Goal: Task Accomplishment & Management: Use online tool/utility

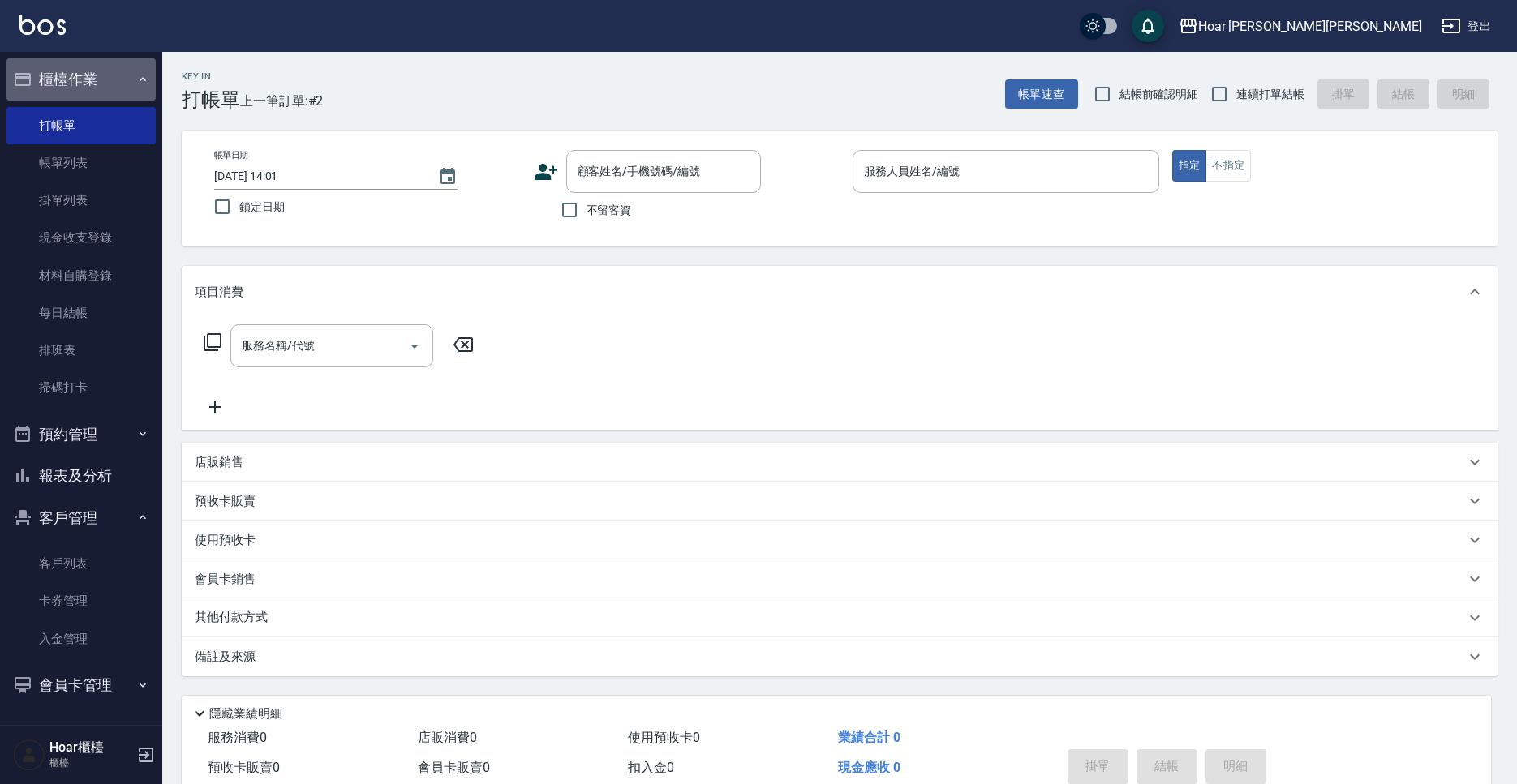
click at [114, 92] on button "櫃檯作業" at bounding box center [80, 79] width 149 height 42
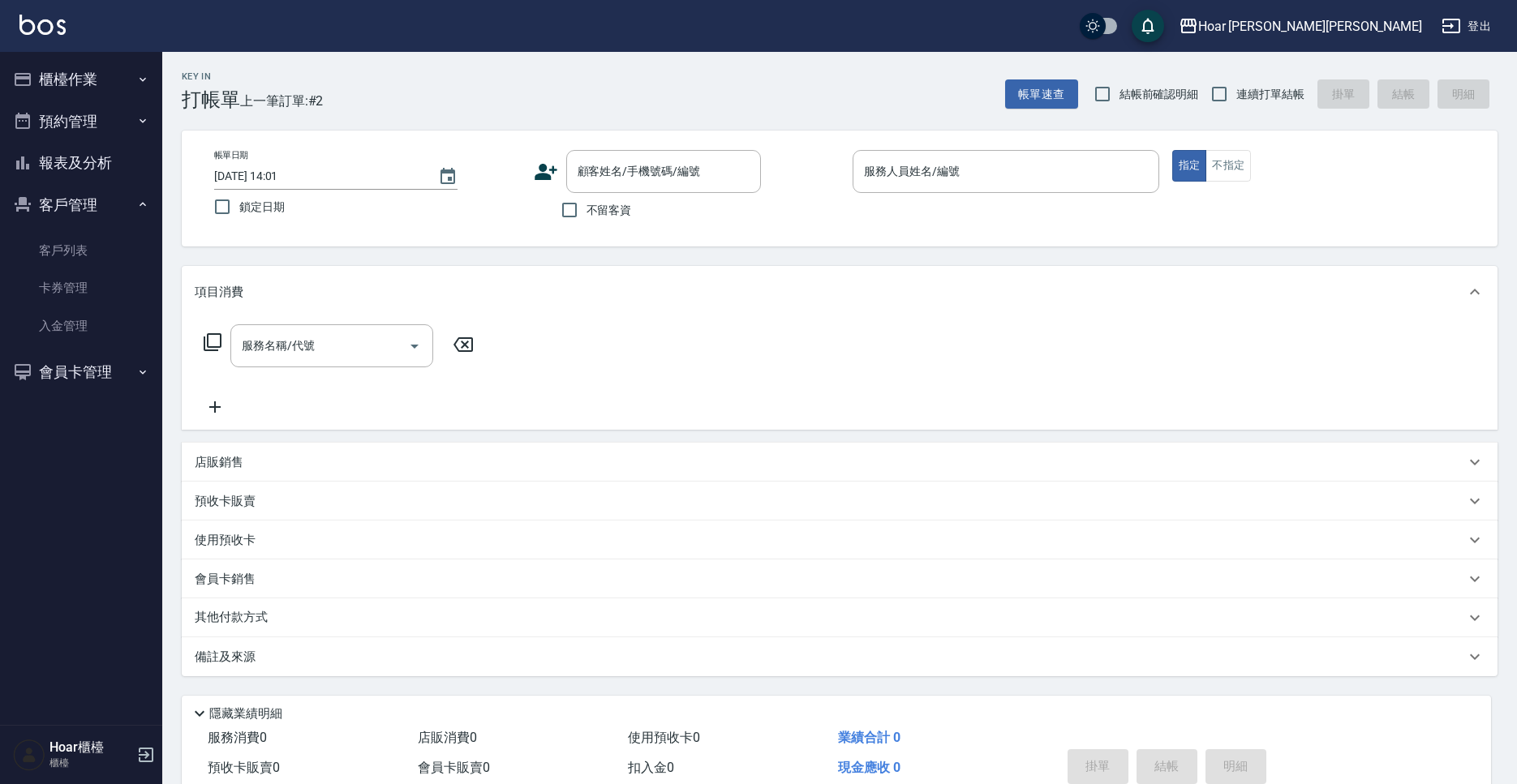
click at [97, 84] on button "櫃檯作業" at bounding box center [80, 79] width 149 height 42
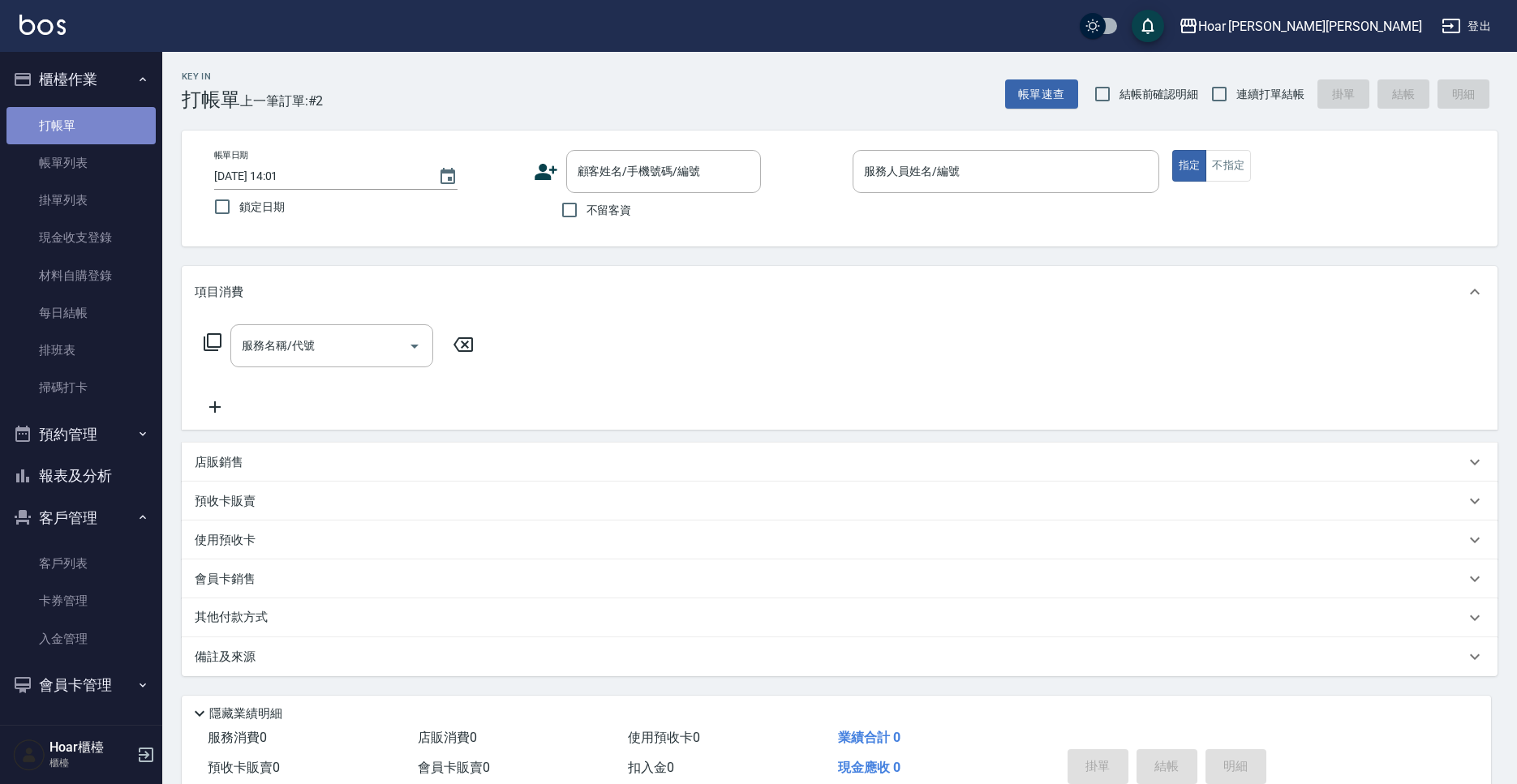
click at [65, 127] on link "打帳單" at bounding box center [80, 125] width 149 height 37
click at [545, 175] on icon at bounding box center [546, 172] width 23 height 16
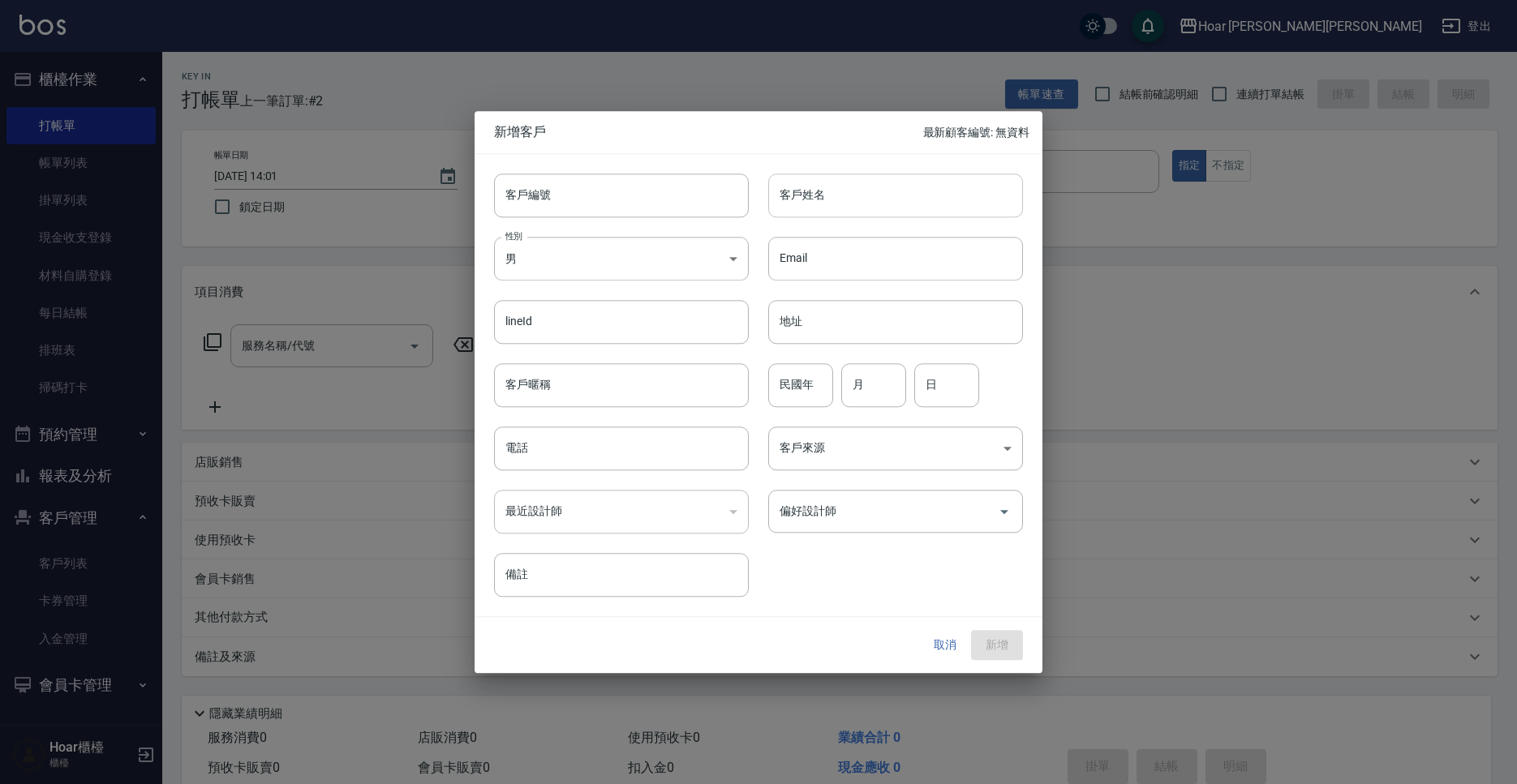
click at [840, 190] on input "客戶姓名" at bounding box center [895, 196] width 255 height 44
click at [960, 649] on button "取消" at bounding box center [945, 646] width 52 height 30
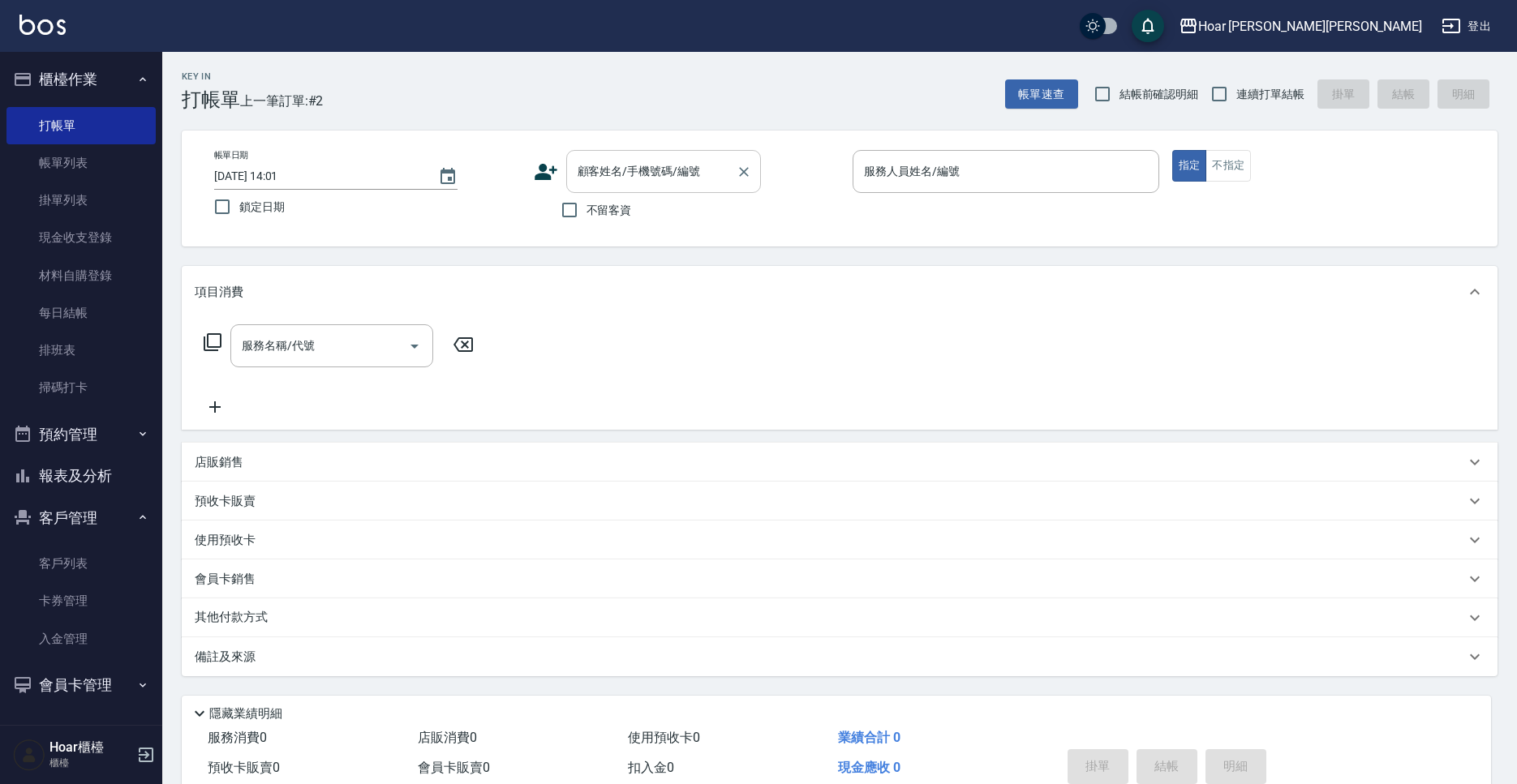
click at [654, 160] on input "顧客姓名/手機號碼/編號" at bounding box center [652, 171] width 156 height 28
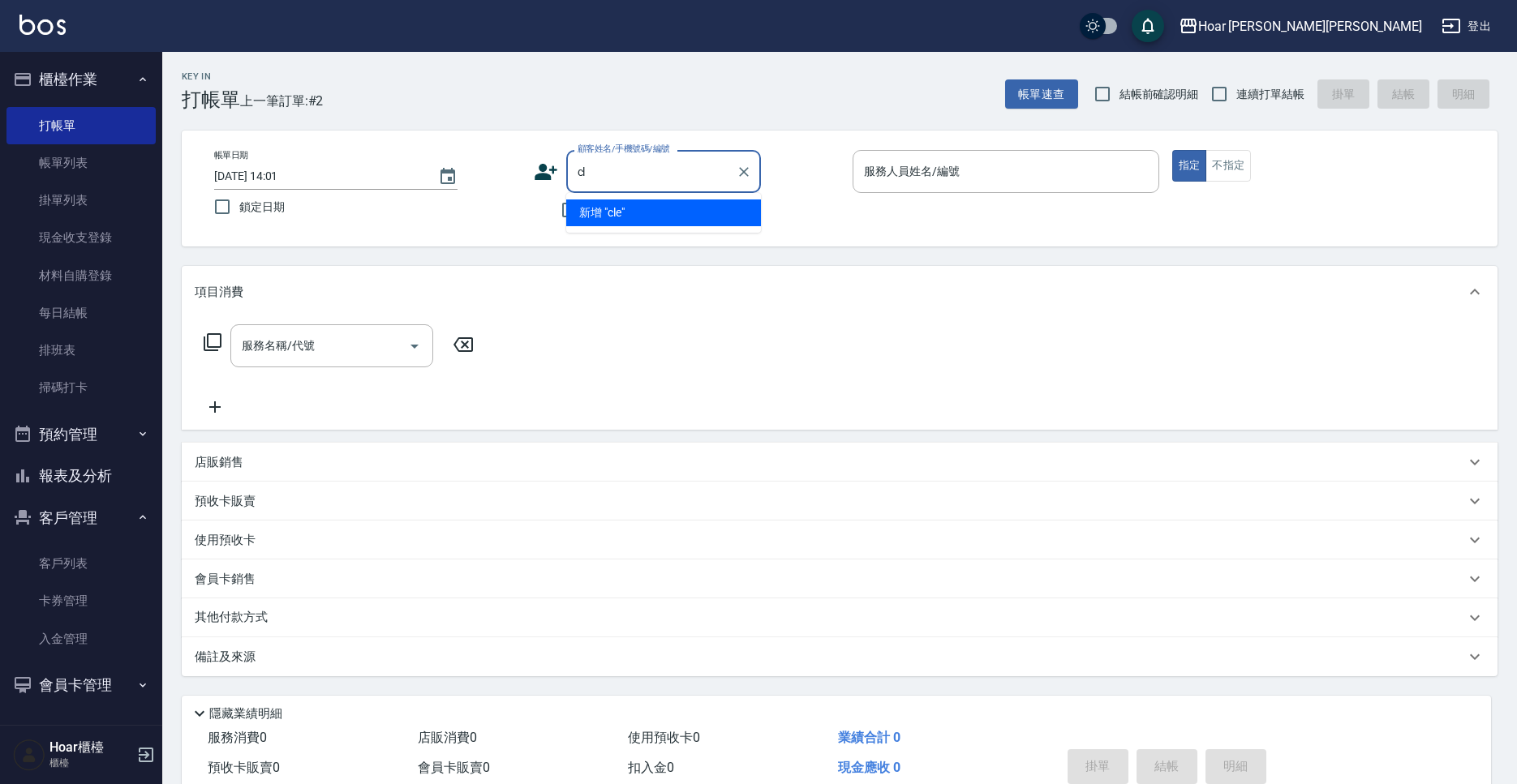
type input "c"
type input "u"
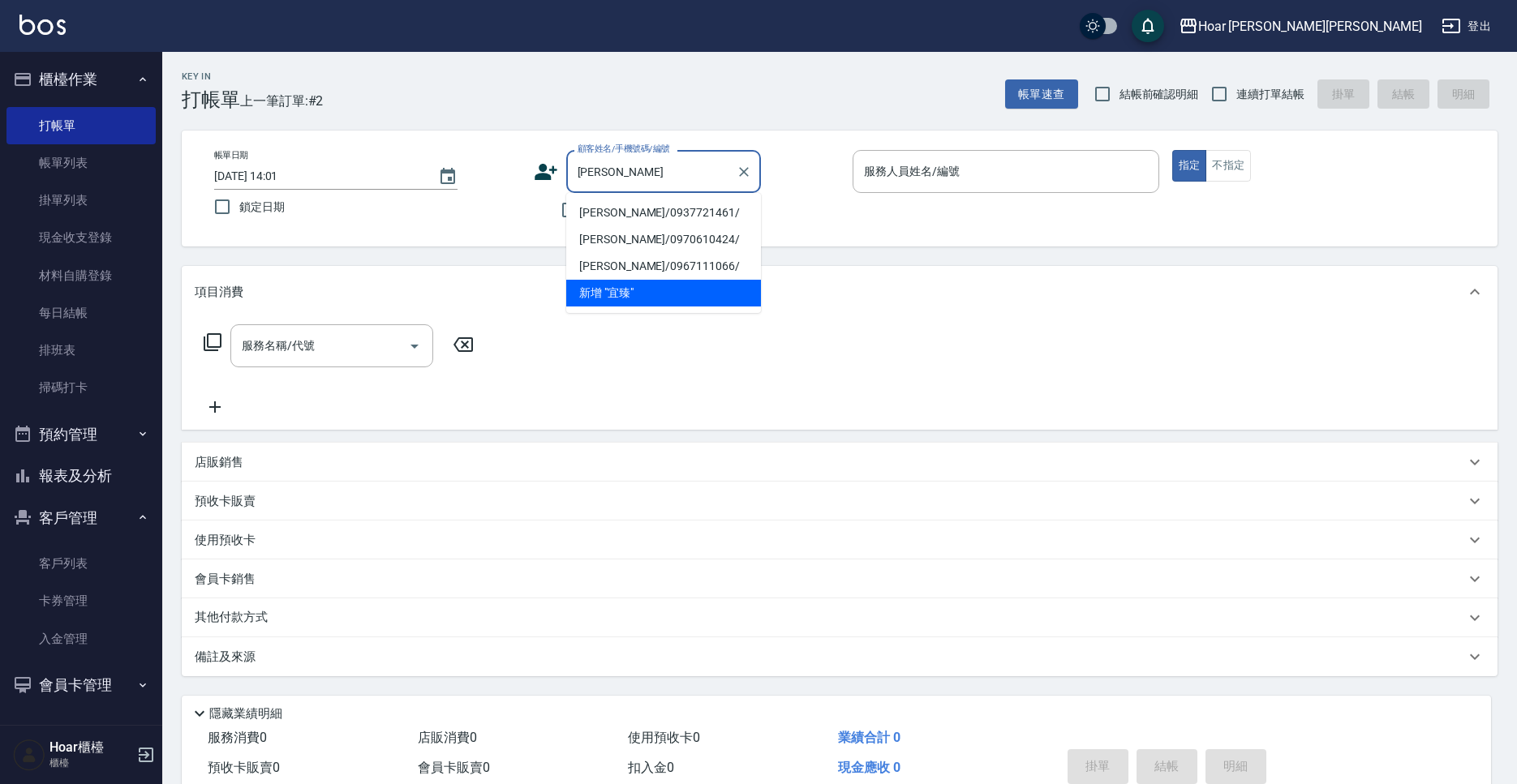
click at [617, 214] on li "[PERSON_NAME]/0937721461/" at bounding box center [663, 213] width 195 height 27
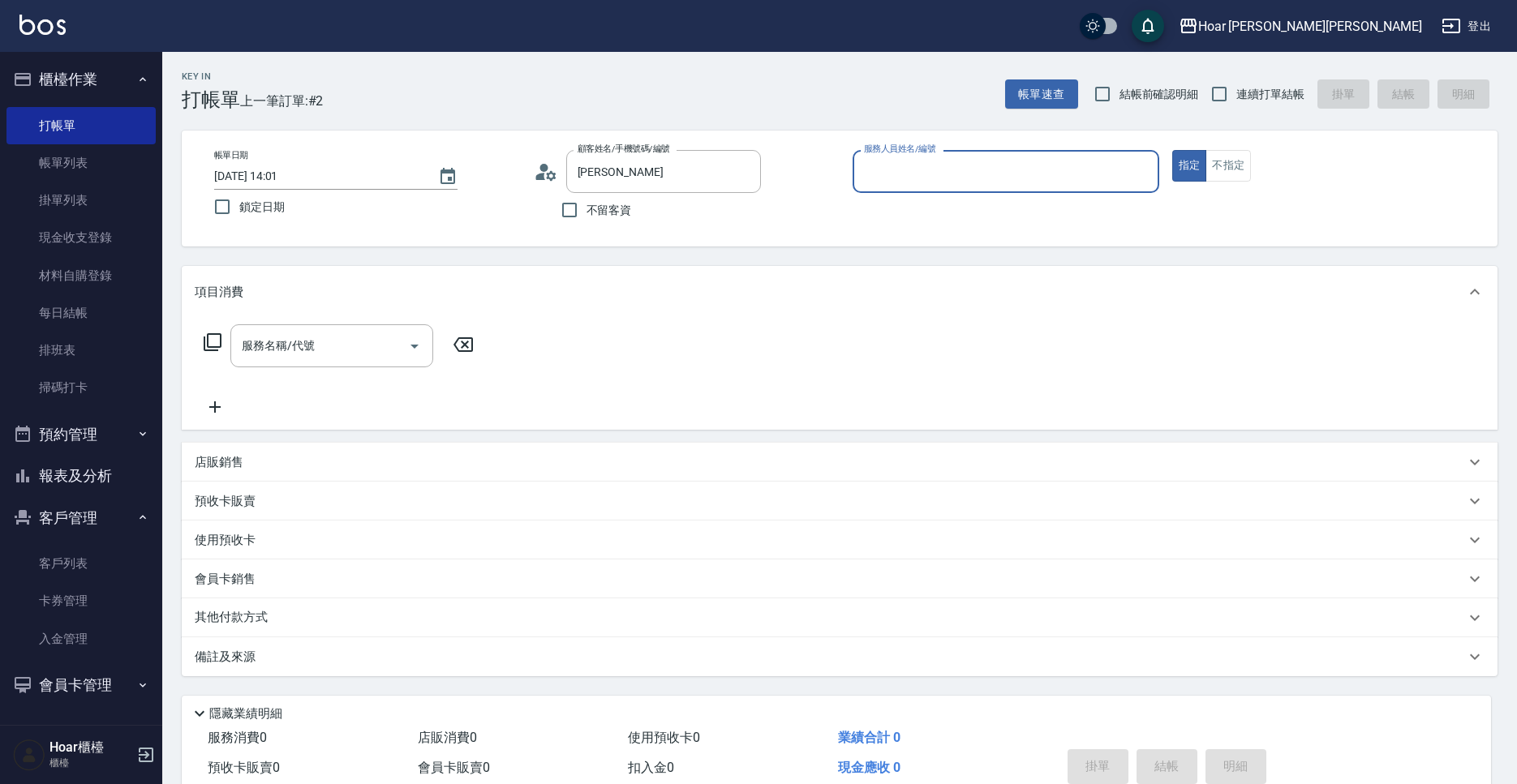
type input "[PERSON_NAME]/0937721461/"
click at [900, 169] on input "服務人員姓名/編號" at bounding box center [1006, 171] width 292 height 28
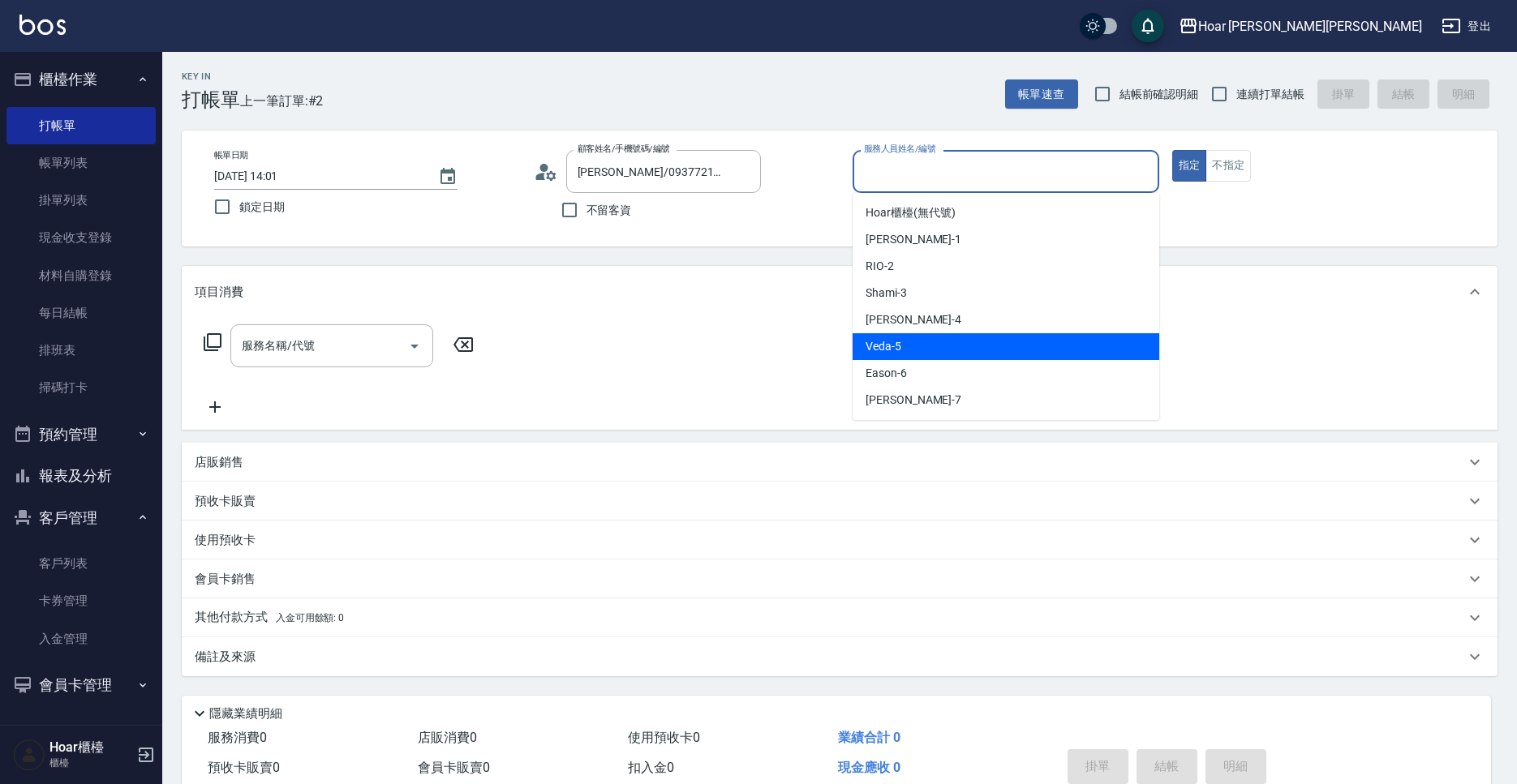
click at [883, 352] on span "Veda -5" at bounding box center [884, 346] width 36 height 17
type input "[DEMOGRAPHIC_DATA]-5"
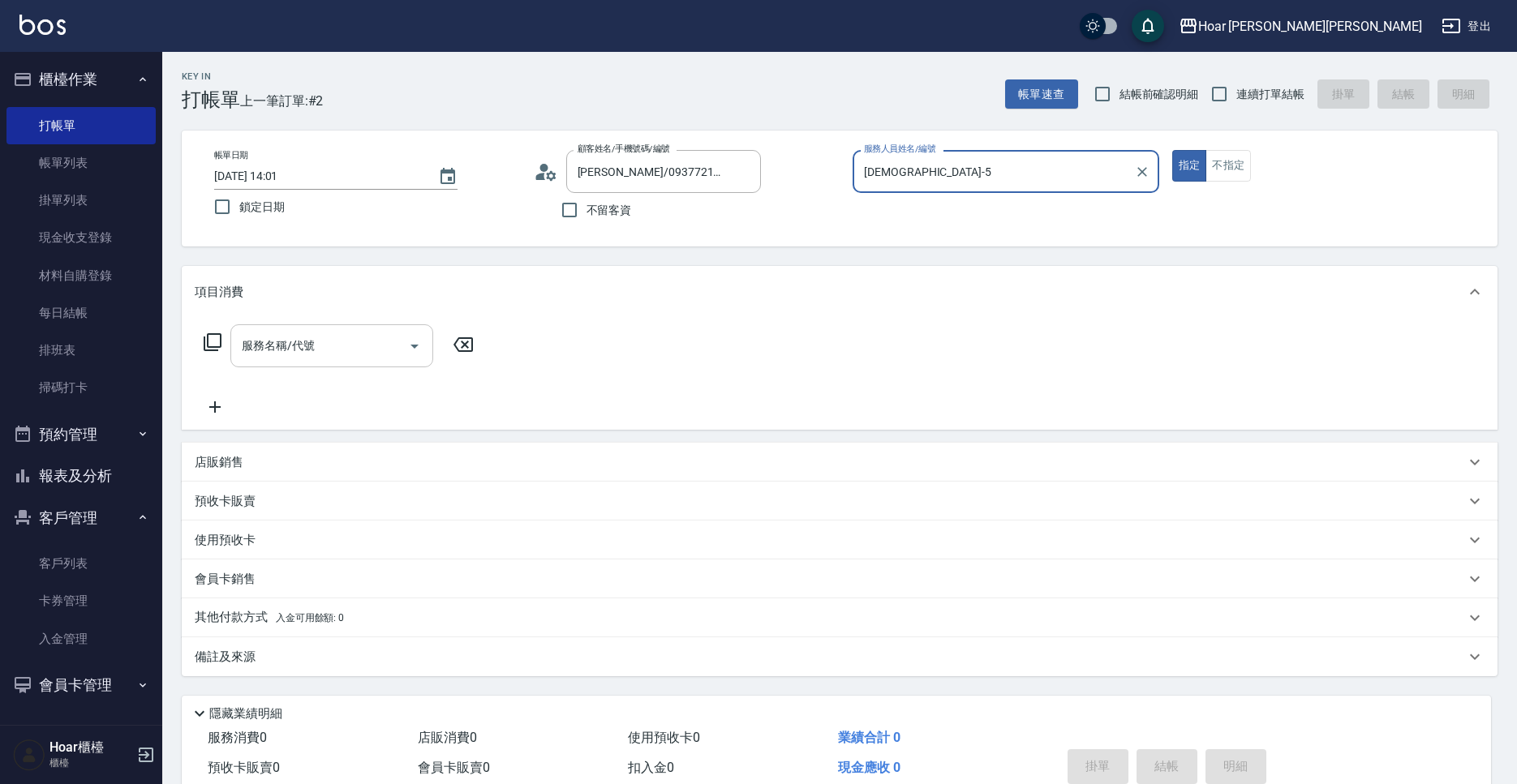
click at [254, 357] on input "服務名稱/代號" at bounding box center [320, 346] width 164 height 28
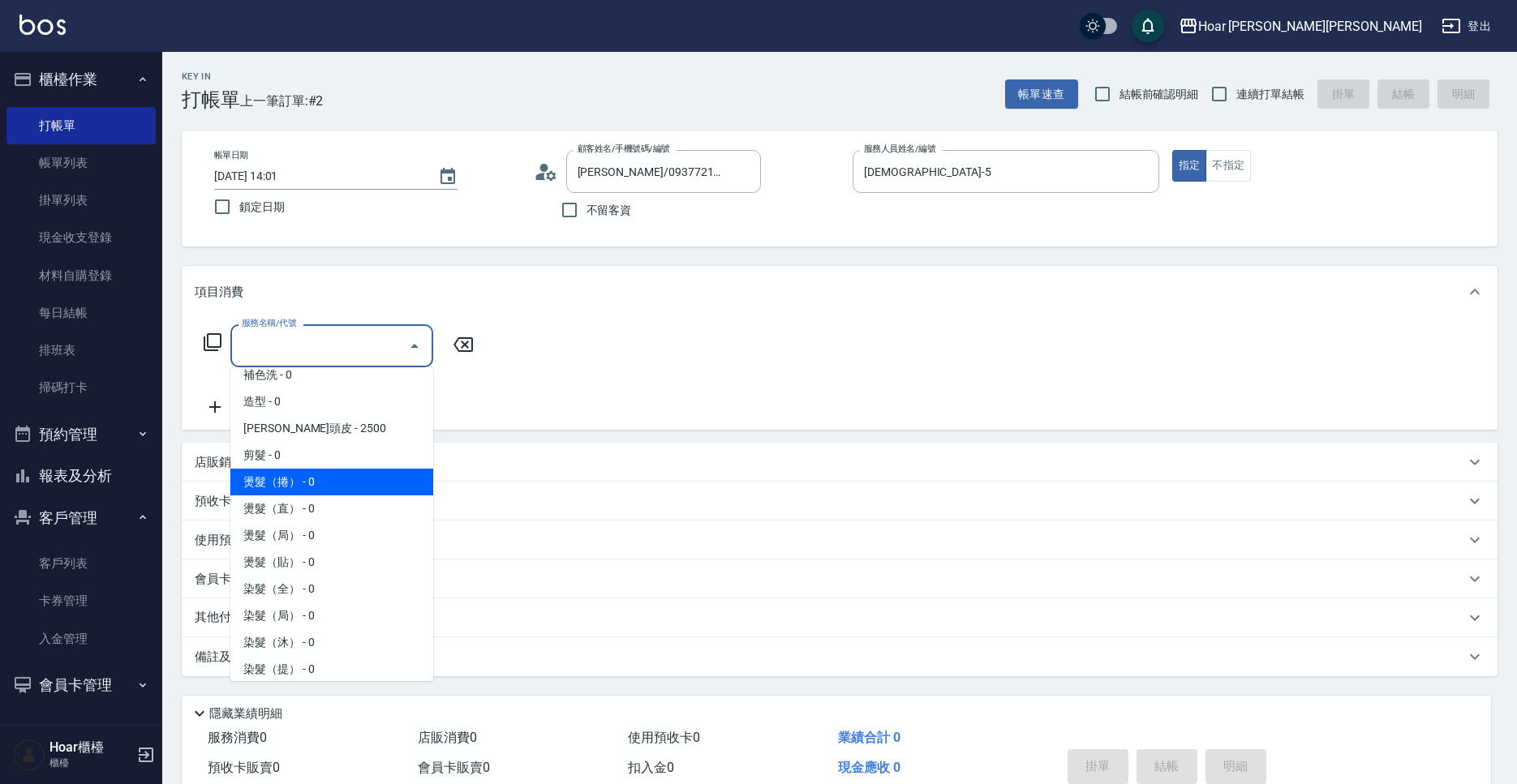
scroll to position [148, 0]
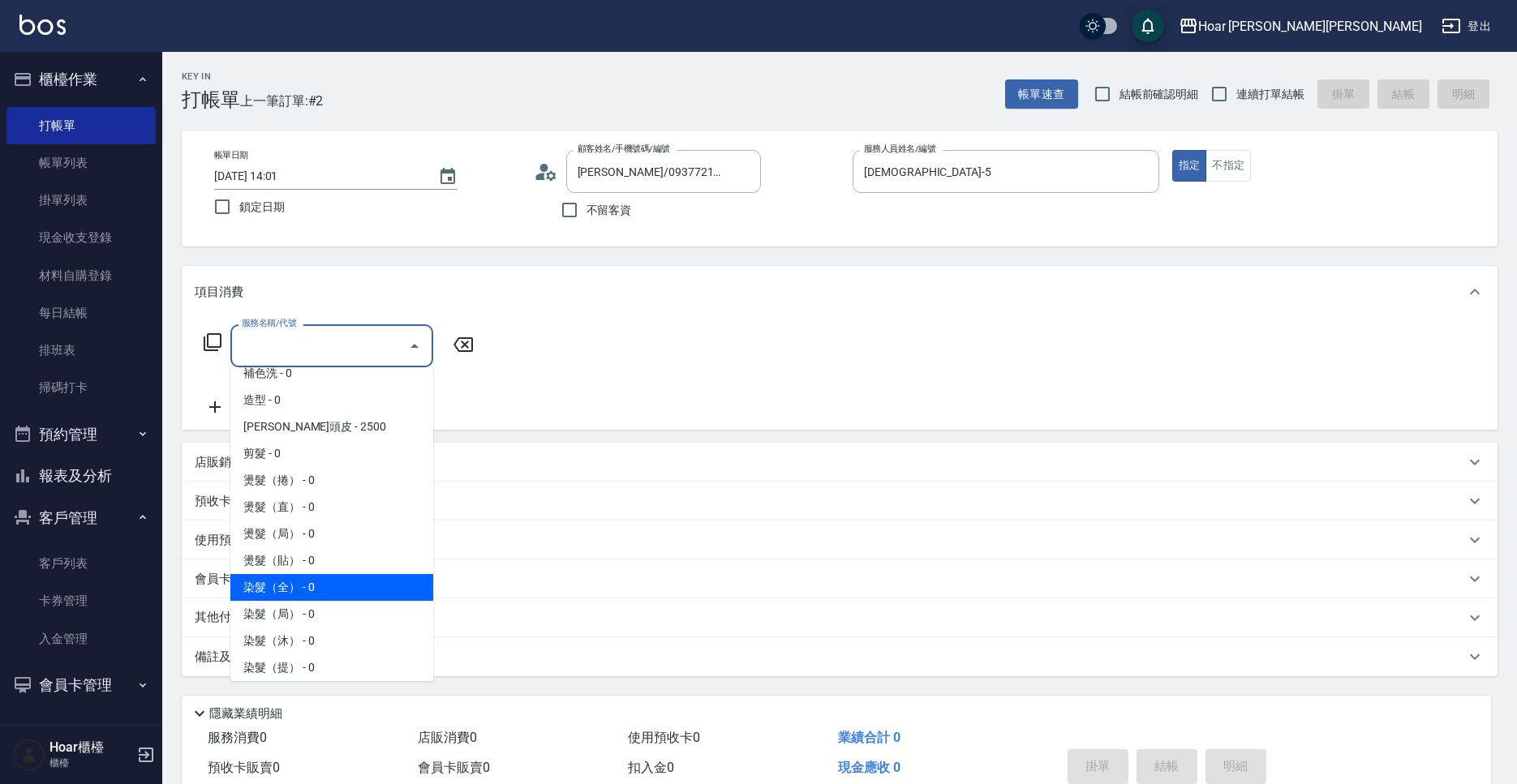
click at [274, 588] on span "染髮（全） - 0" at bounding box center [331, 587] width 203 height 27
type input "染髮（全）(401)"
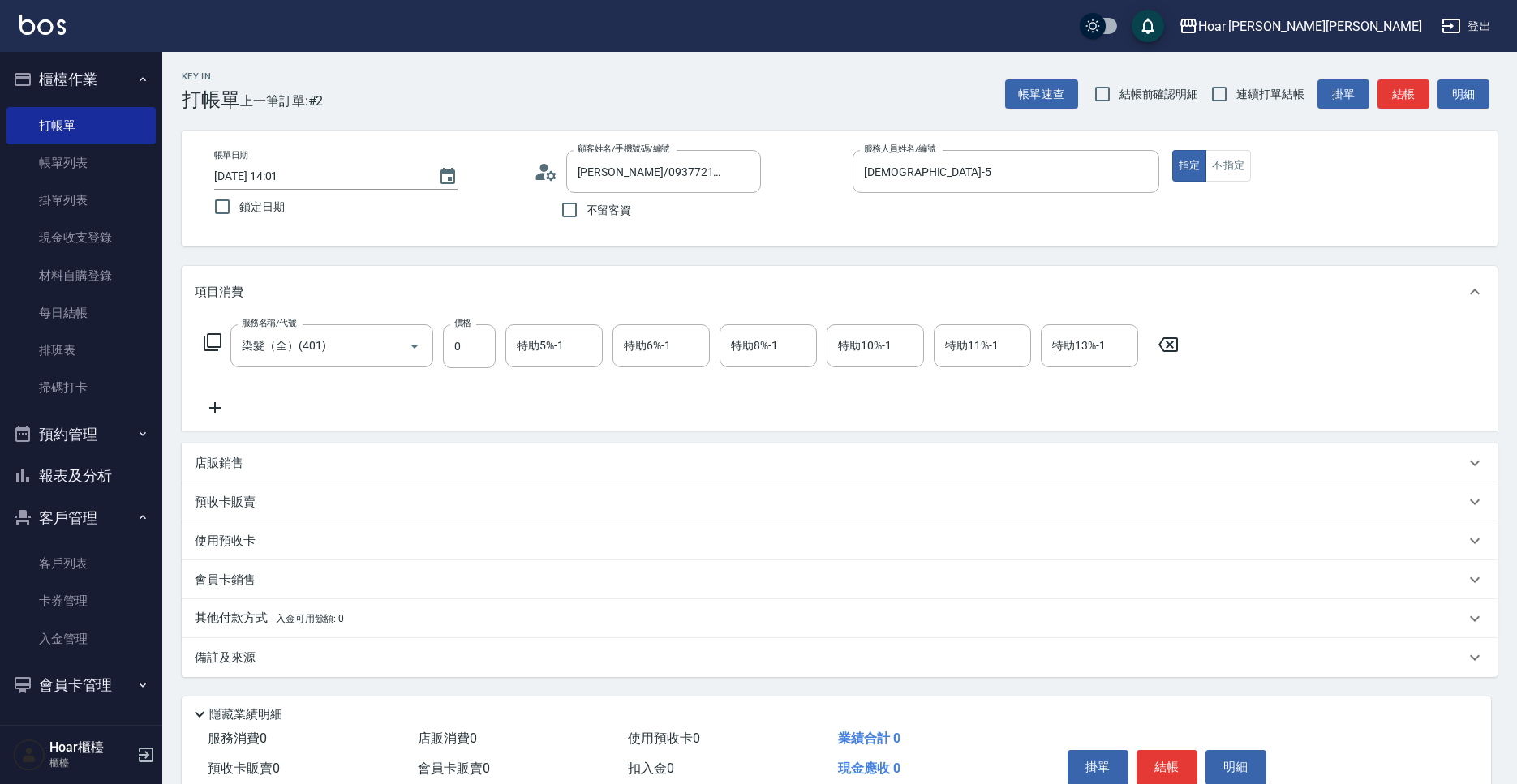
click at [213, 407] on icon at bounding box center [215, 407] width 41 height 19
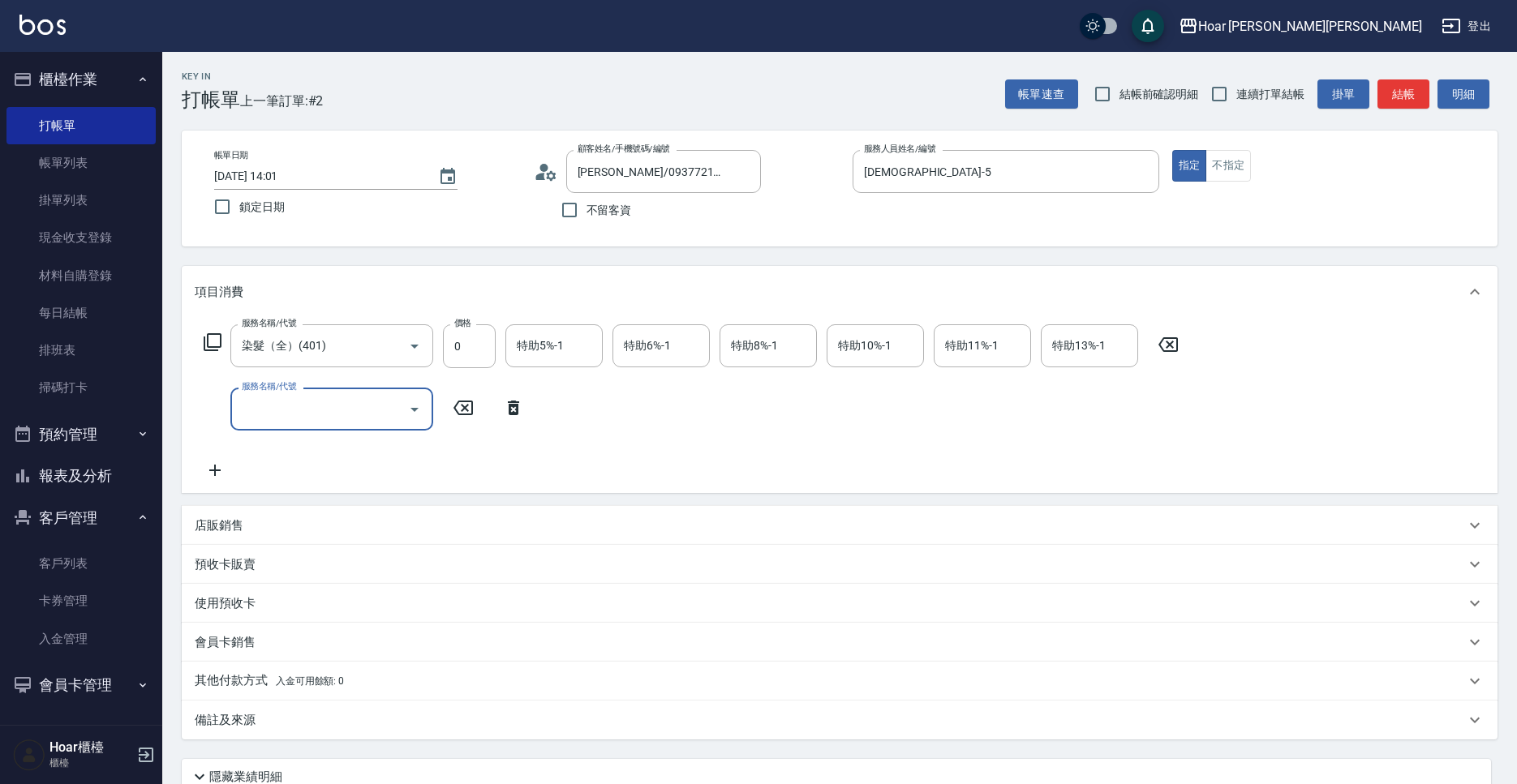
click at [267, 403] on input "服務名稱/代號" at bounding box center [320, 409] width 164 height 28
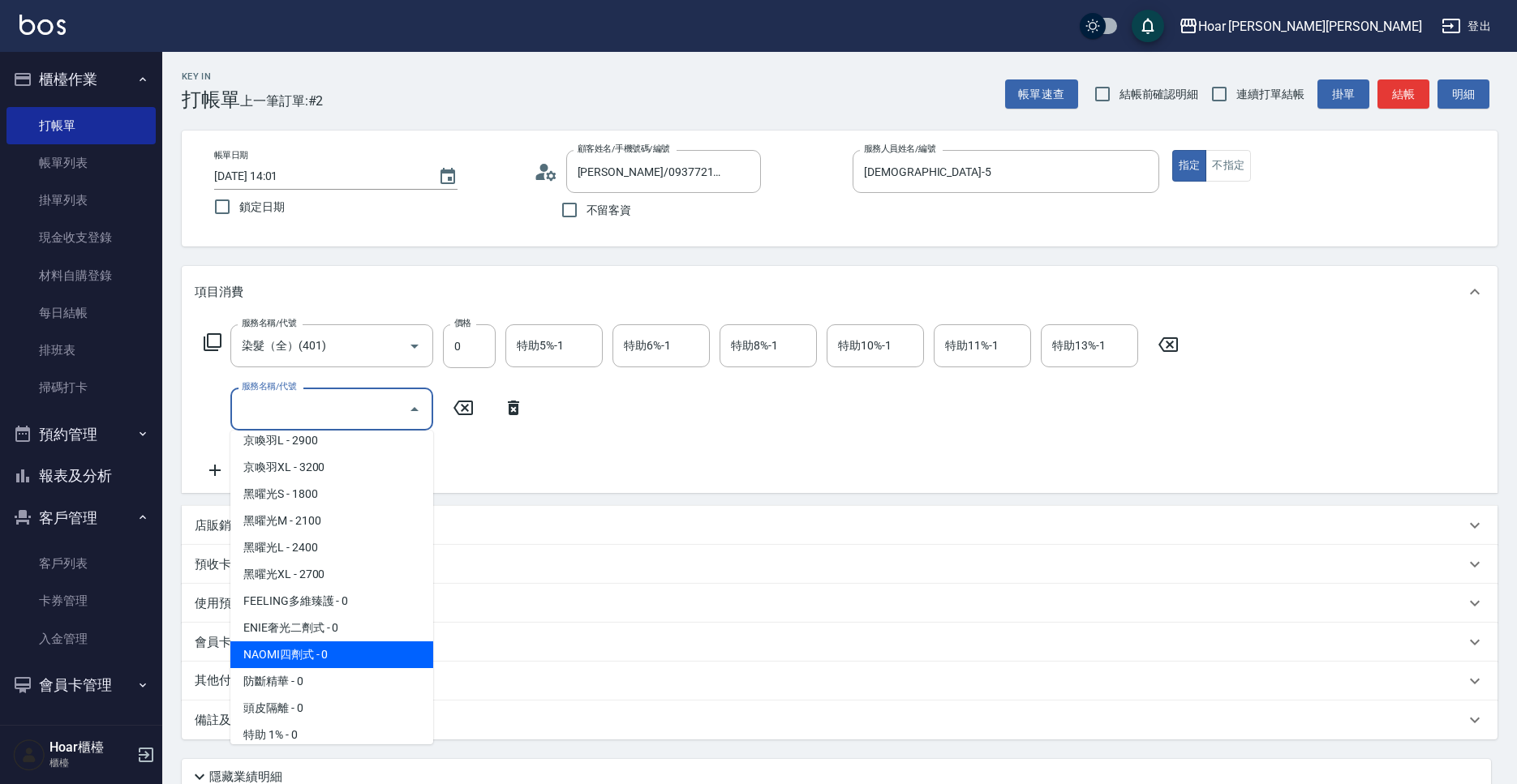
scroll to position [622, 0]
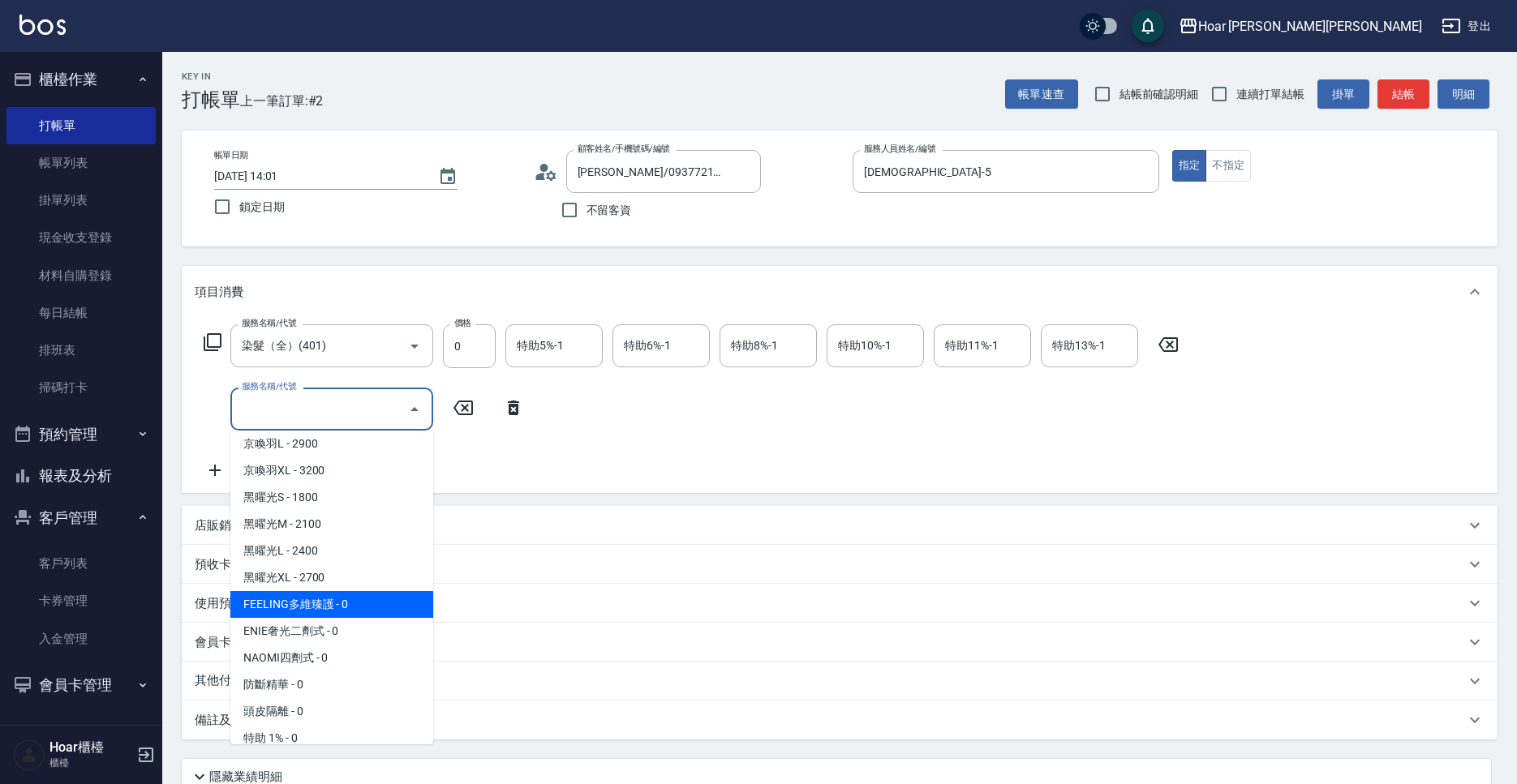
click at [336, 612] on span "FEELING多維臻護 - 0" at bounding box center [331, 604] width 203 height 27
type input "FEELING多維臻護(609)"
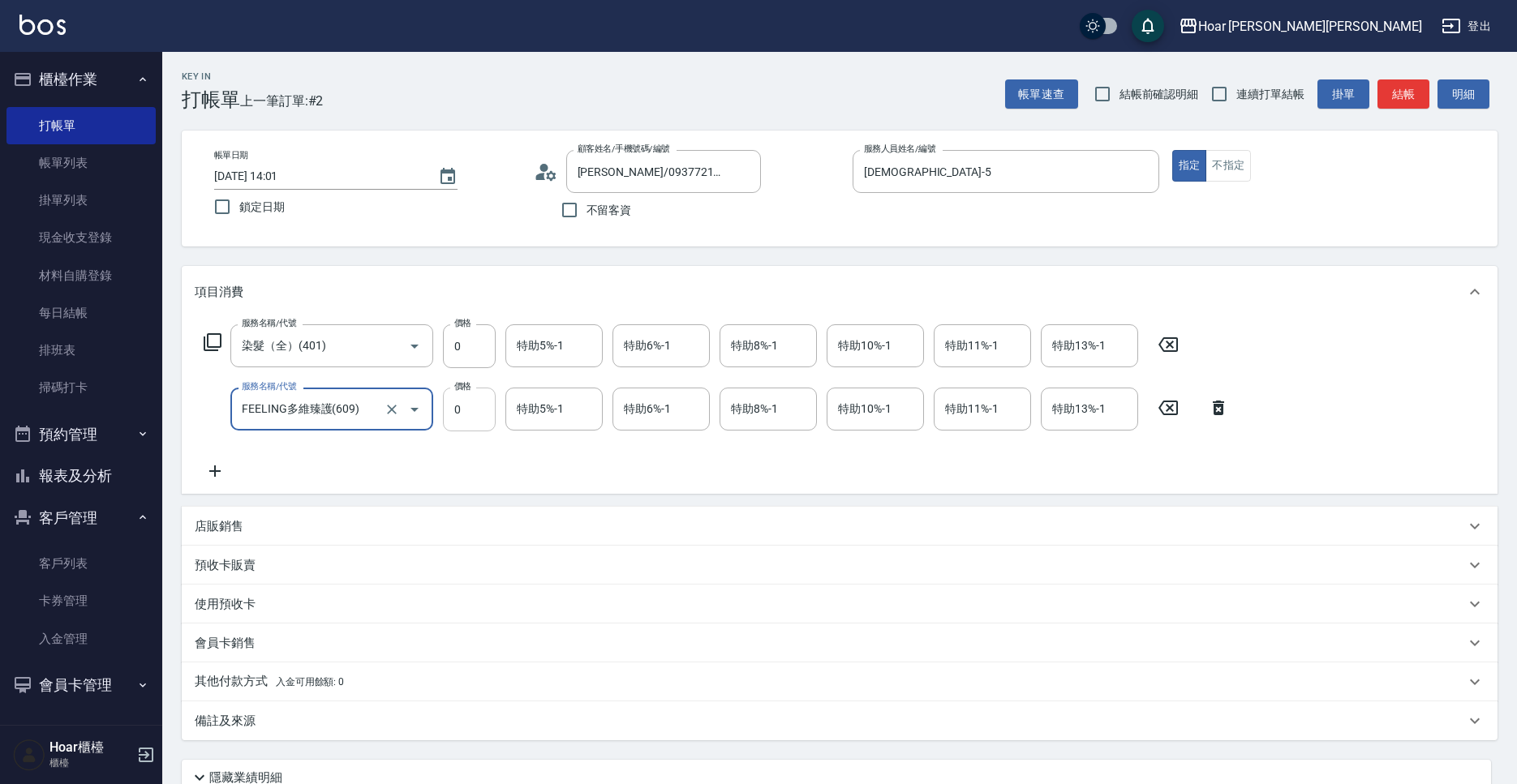
click at [463, 421] on input "0" at bounding box center [469, 410] width 53 height 44
type input "1200"
click at [472, 336] on input "0" at bounding box center [469, 347] width 53 height 44
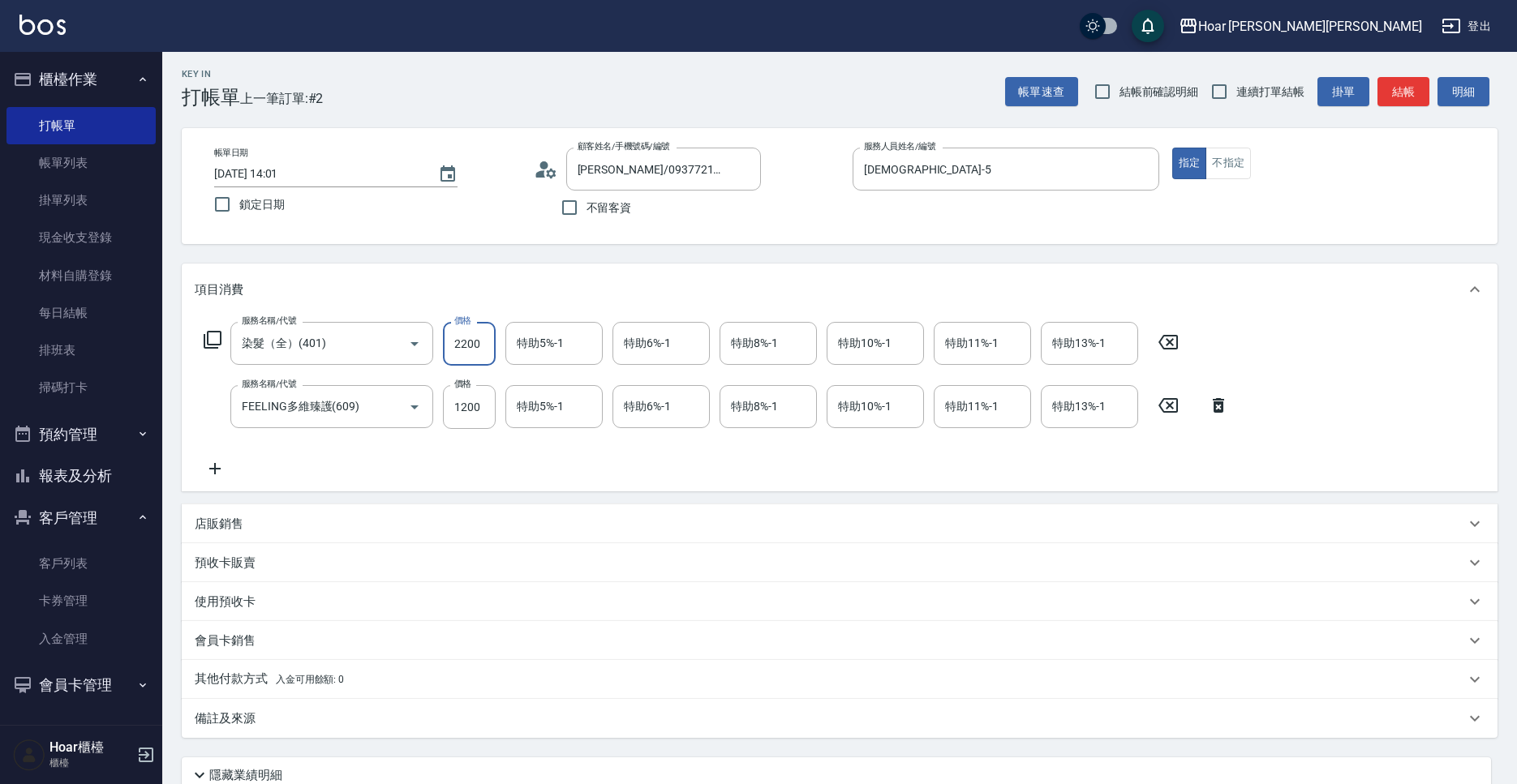
type input "2200"
click at [470, 441] on div "服務名稱/代號 染髮（全）(401) 服務名稱/代號 價格 2200 價格 特助5%-1 特助5%-1 特助6%-1 特助6%-1 特助8%-1 特助8%-1…" at bounding box center [717, 400] width 1044 height 157
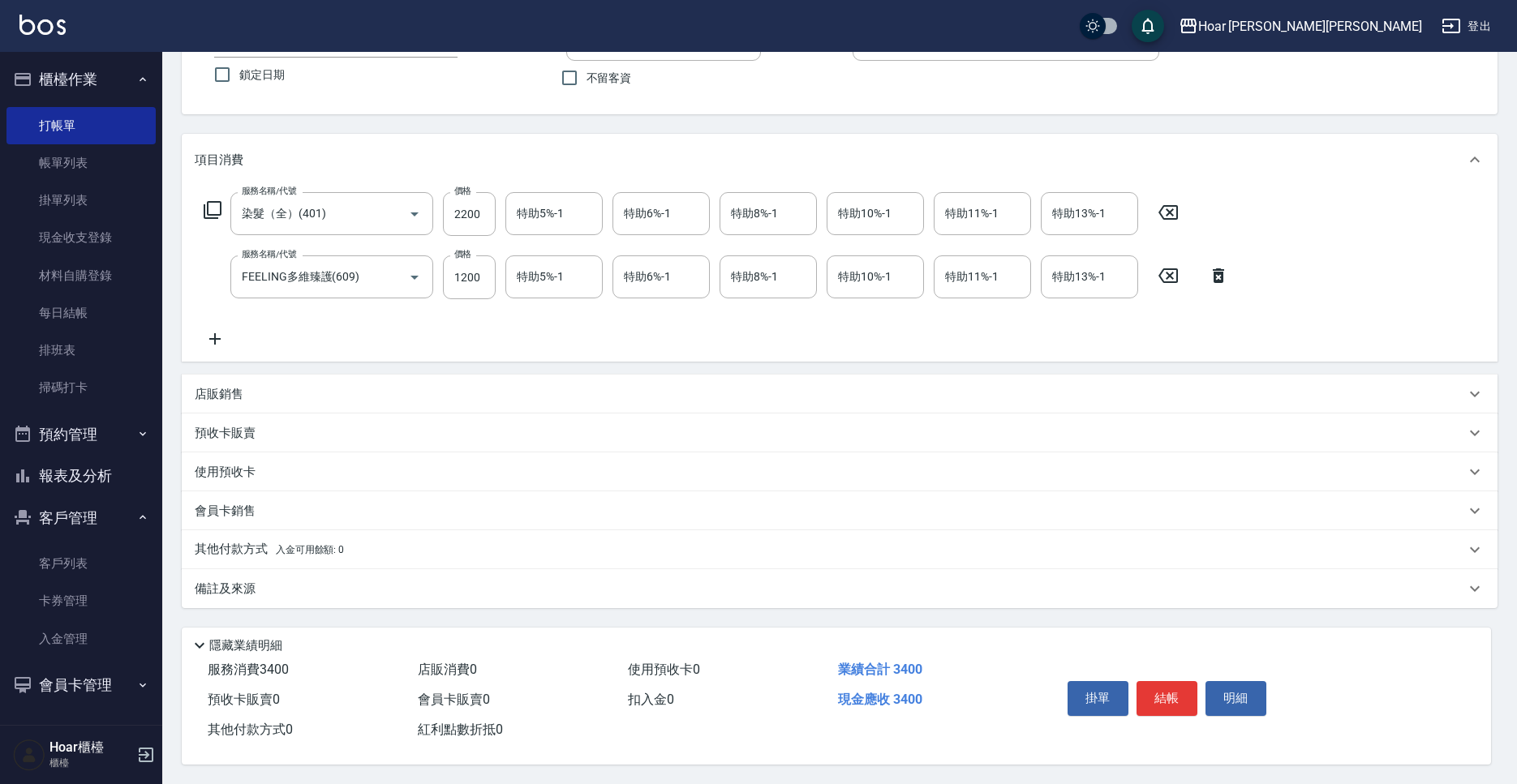
scroll to position [140, 0]
click at [1166, 697] on button "結帳" at bounding box center [1167, 698] width 61 height 34
